Goal: Find specific page/section: Find specific page/section

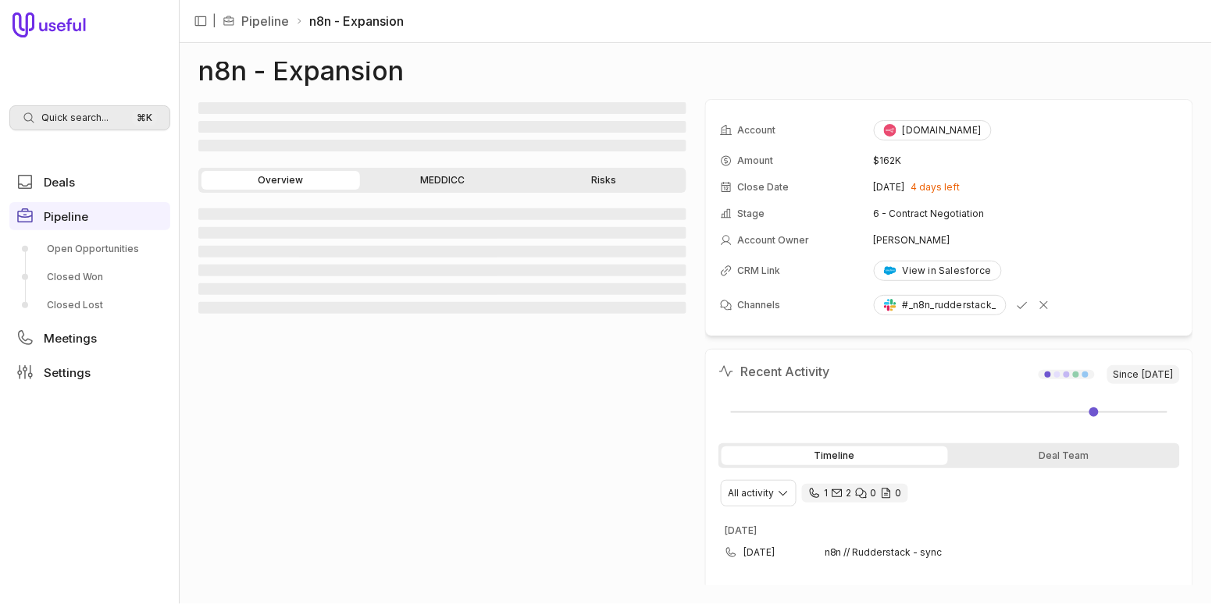
click at [98, 112] on span "Quick search..." at bounding box center [74, 118] width 67 height 12
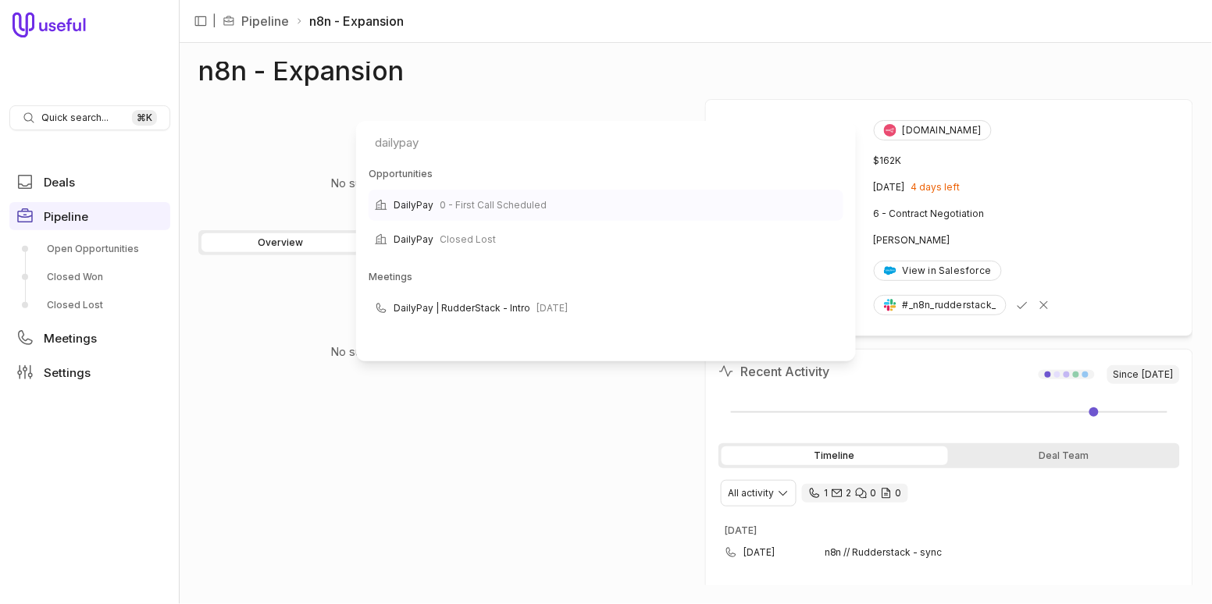
type input "dailypay"
click at [505, 201] on span "0 - First Call Scheduled" at bounding box center [493, 205] width 107 height 19
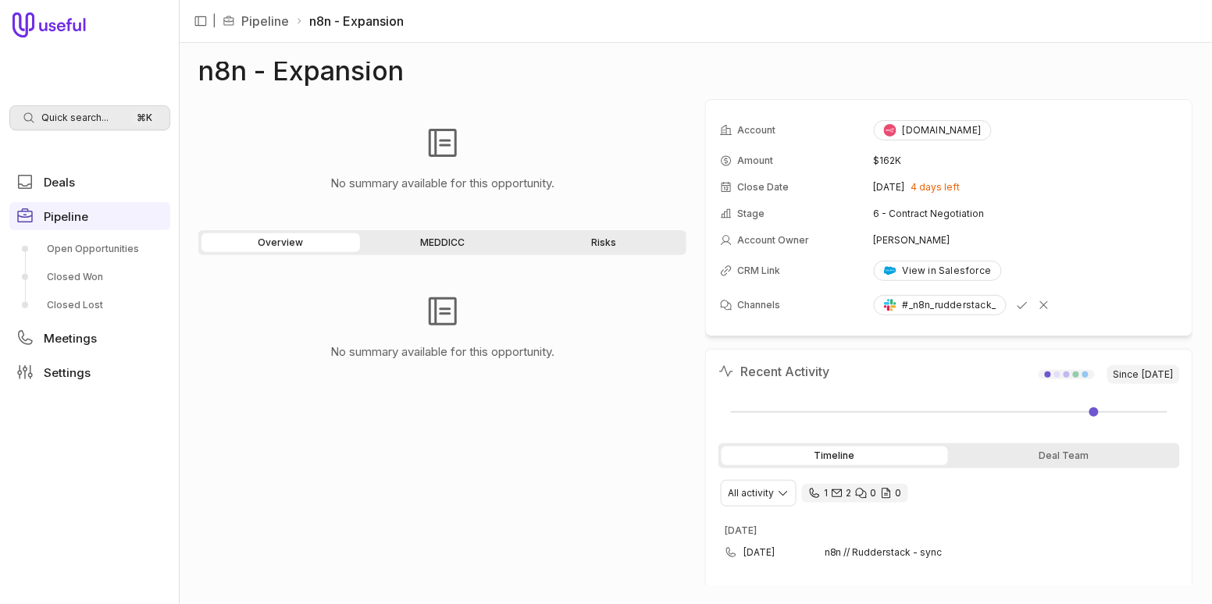
click at [78, 114] on span "Quick search..." at bounding box center [74, 118] width 67 height 12
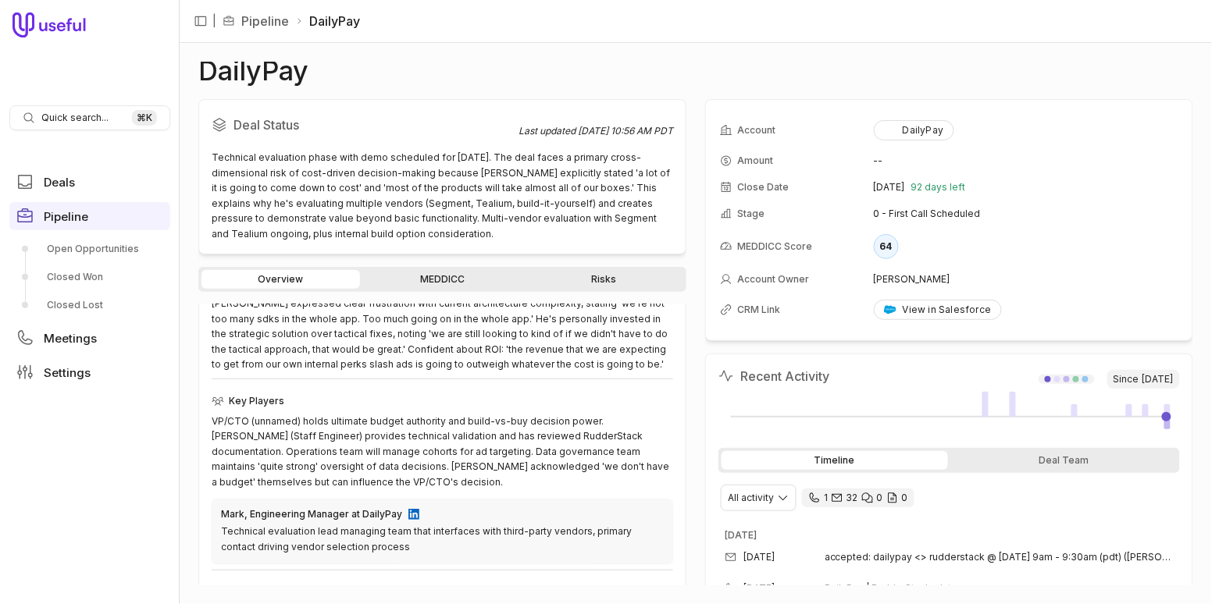
scroll to position [319, 0]
click at [93, 118] on span "Quick search..." at bounding box center [74, 118] width 67 height 12
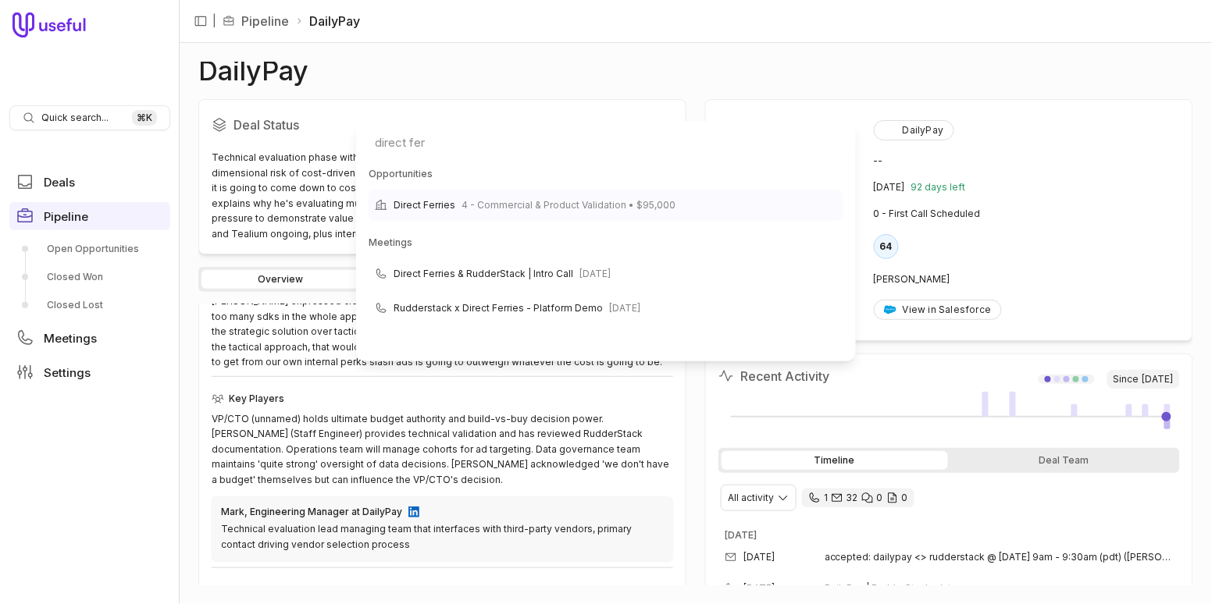
type input "direct fer"
click at [519, 201] on span "4 - Commercial & Product Validation • $95,000" at bounding box center [569, 205] width 214 height 19
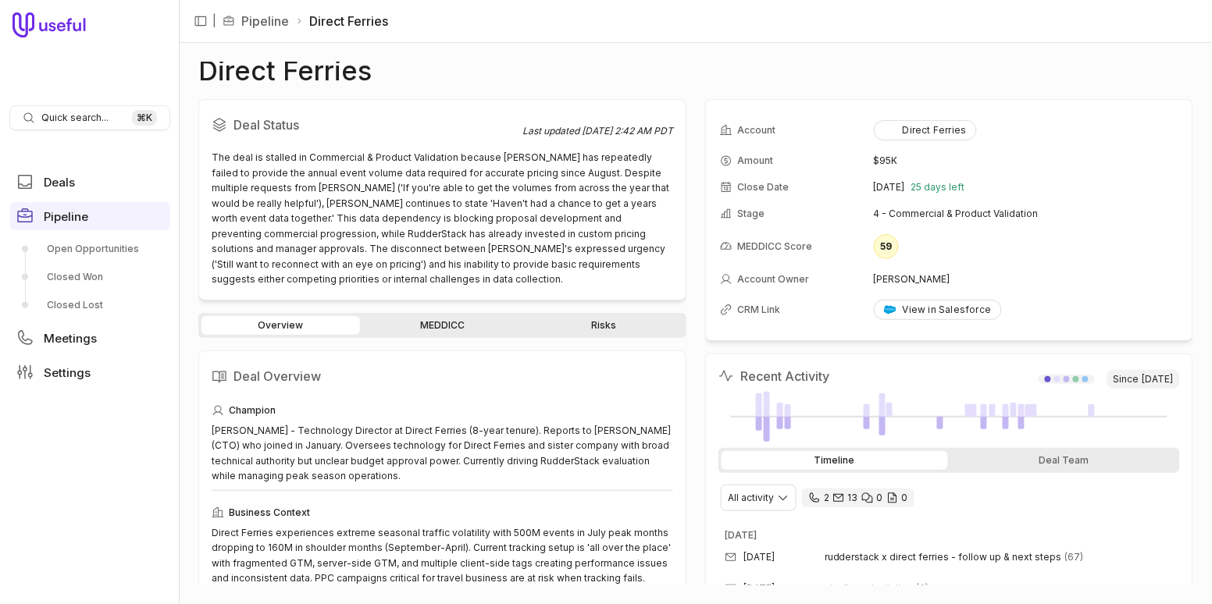
click at [608, 316] on link "Risks" at bounding box center [604, 325] width 159 height 19
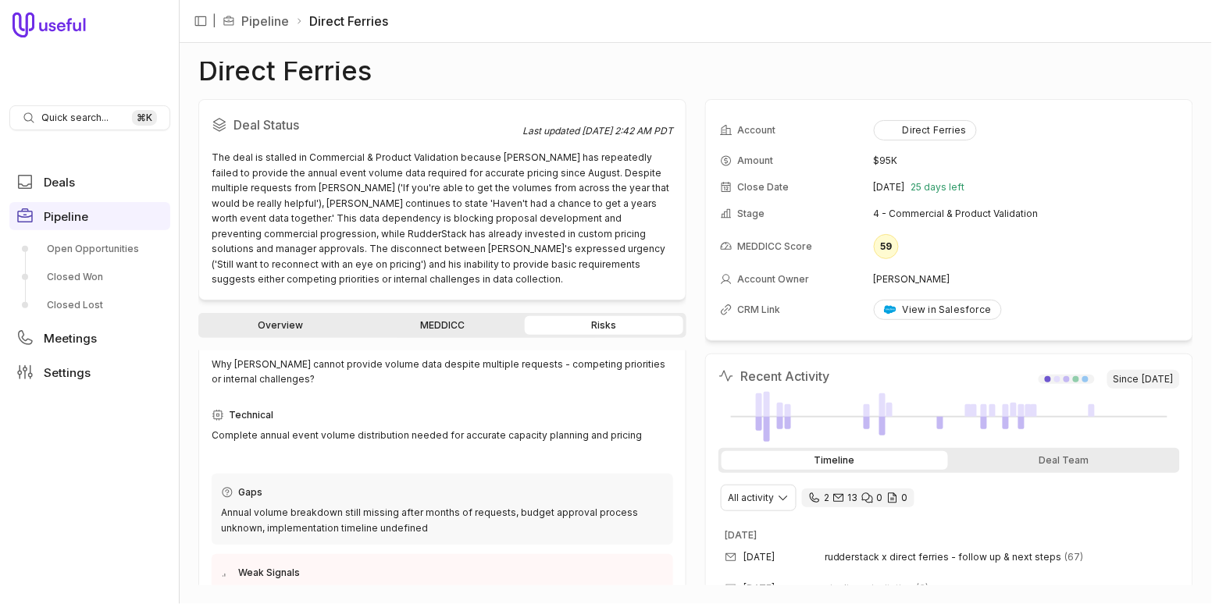
scroll to position [224, 0]
